Goal: Task Accomplishment & Management: Complete application form

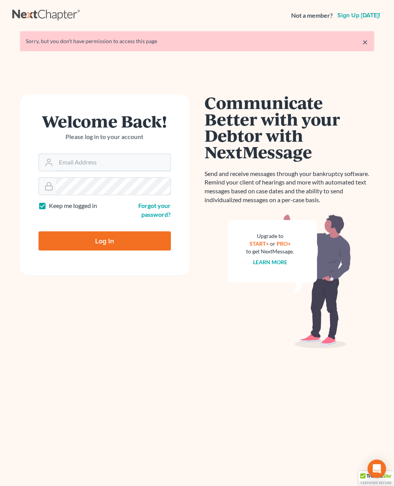
type input "rkeenan"
drag, startPoint x: 106, startPoint y: 252, endPoint x: 110, endPoint y: 246, distance: 7.1
click at [107, 251] on form "Welcome Back! Please log in to your account Email Address rkeenan Password Keep…" at bounding box center [105, 184] width 170 height 181
click at [111, 244] on input "Log In" at bounding box center [105, 241] width 133 height 19
type input "Thinking..."
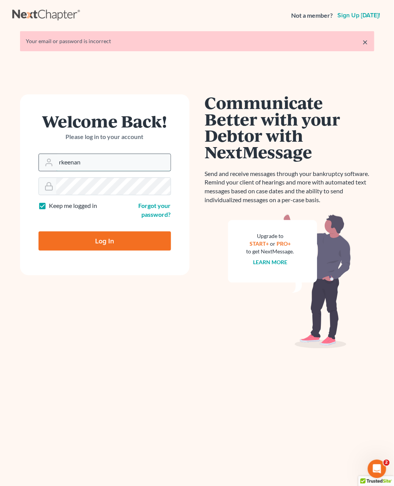
click at [114, 158] on input "rkeenan" at bounding box center [113, 162] width 114 height 17
click at [110, 160] on input "rkeenan" at bounding box center [113, 162] width 114 height 17
type input "[PERSON_NAME][EMAIL_ADDRESS][DOMAIN_NAME]"
click at [110, 232] on input "Log In" at bounding box center [105, 241] width 133 height 19
type input "Thinking..."
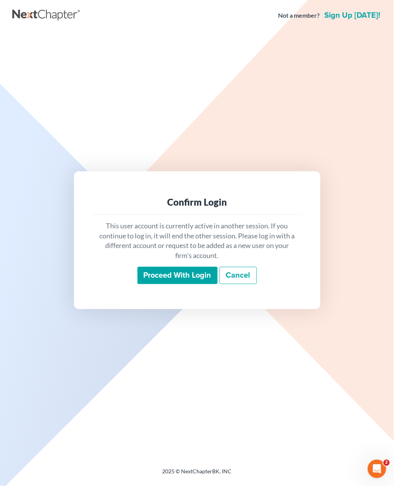
click at [196, 275] on input "Proceed with login" at bounding box center [178, 276] width 80 height 18
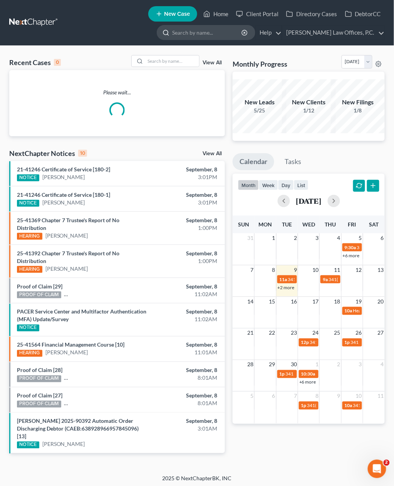
drag, startPoint x: 212, startPoint y: 33, endPoint x: 244, endPoint y: 36, distance: 32.1
click at [212, 33] on input "search" at bounding box center [207, 32] width 71 height 14
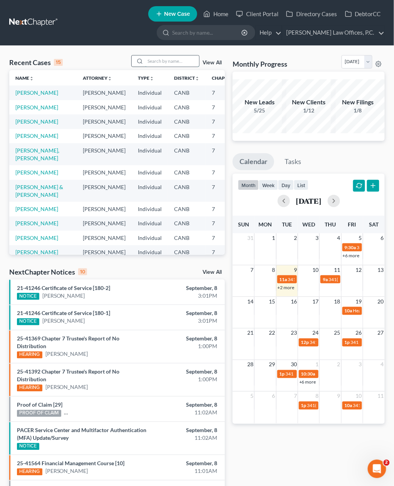
click at [168, 59] on input "search" at bounding box center [172, 60] width 54 height 11
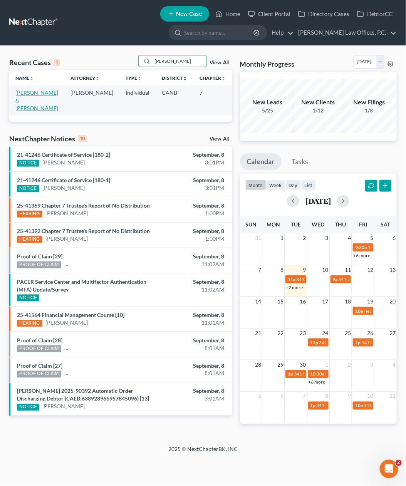
type input "[PERSON_NAME]"
click at [29, 100] on link "Paradis, Michael & Danielle" at bounding box center [36, 100] width 43 height 22
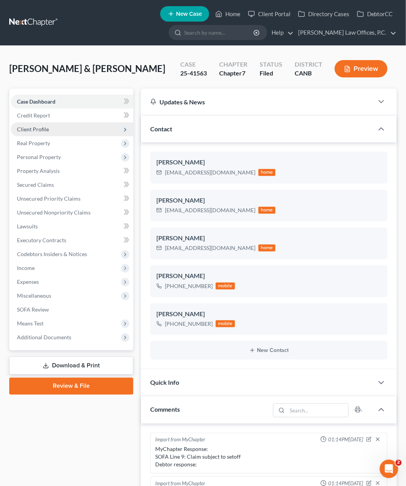
scroll to position [136, 0]
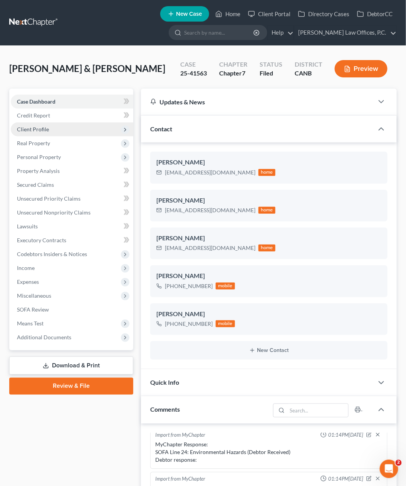
click at [68, 131] on span "Client Profile" at bounding box center [72, 130] width 123 height 14
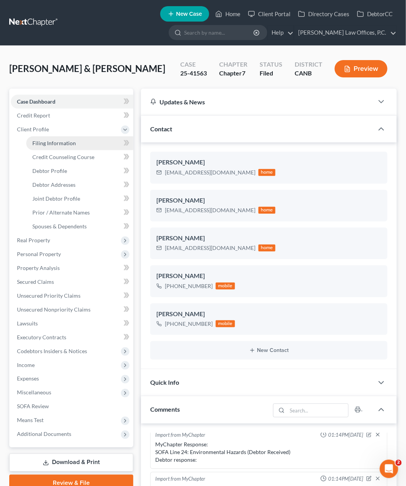
click at [73, 143] on span "Filing Information" at bounding box center [54, 143] width 44 height 7
select select "1"
select select "0"
select select "4"
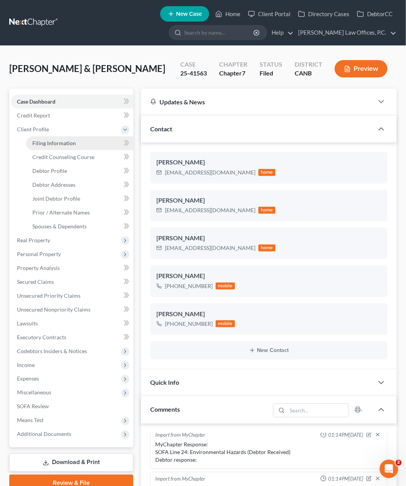
select select "1"
